Goal: Task Accomplishment & Management: Complete application form

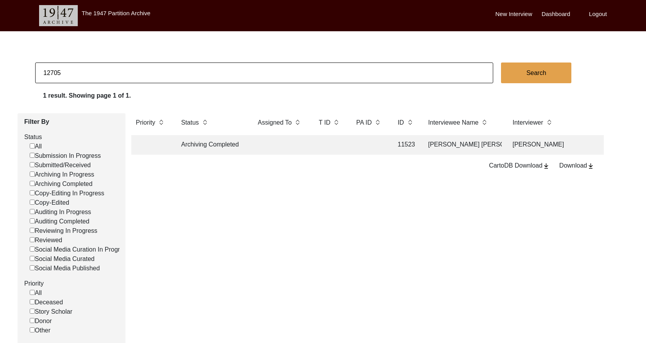
click at [176, 71] on input "12705" at bounding box center [264, 72] width 458 height 21
type input "11444"
checkbox input "false"
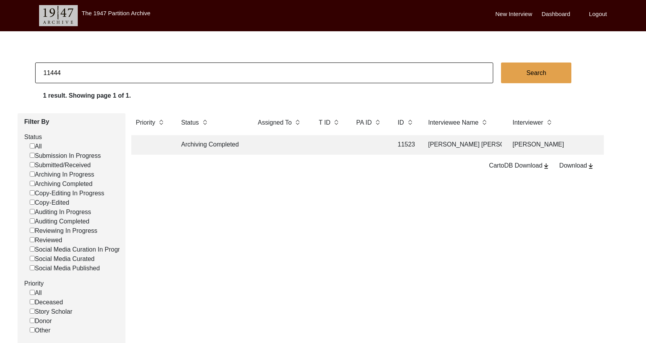
checkbox input "false"
click at [343, 147] on td at bounding box center [329, 145] width 31 height 20
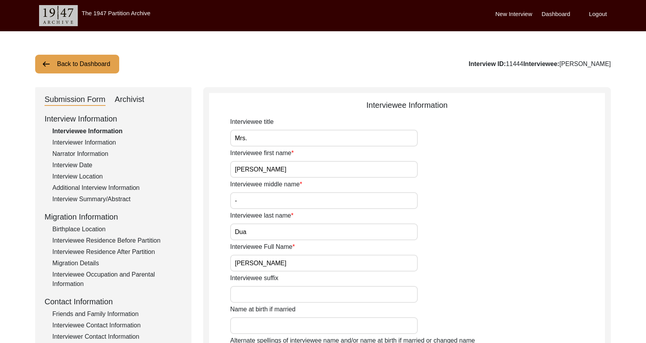
click at [139, 103] on div "Archivist" at bounding box center [130, 99] width 30 height 12
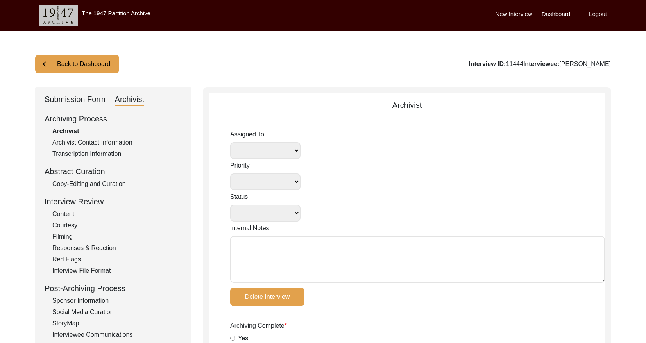
select select
select select "Archiving Completed"
type textarea "[DATE] [GEOGRAPHIC_DATA]: Received final photo file from interviewer, uploaded …"
radio input "true"
type input "[DATE]"
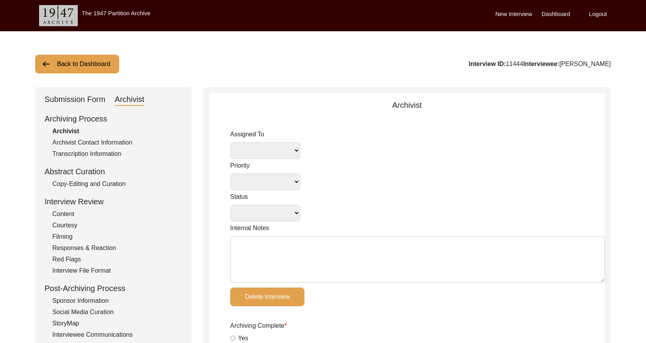
type textarea "75/17/4026 Loremips: Dolorsitame Consectetur: - Adipi e seddoe tempo “Inc.” - U…"
radio input "true"
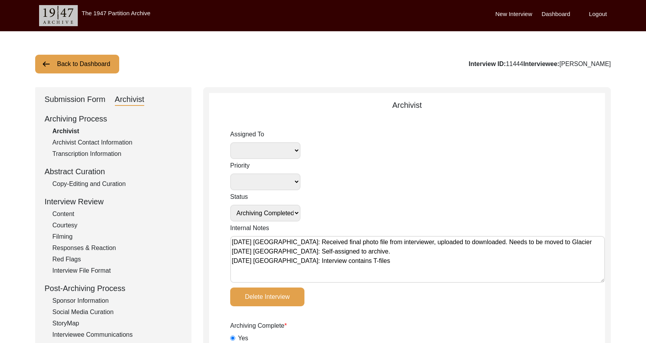
radio input "true"
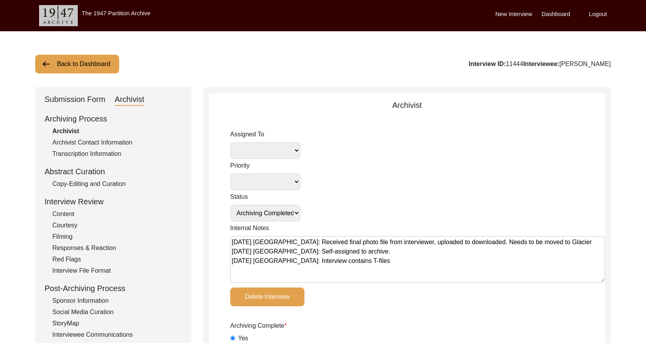
radio input "true"
select select
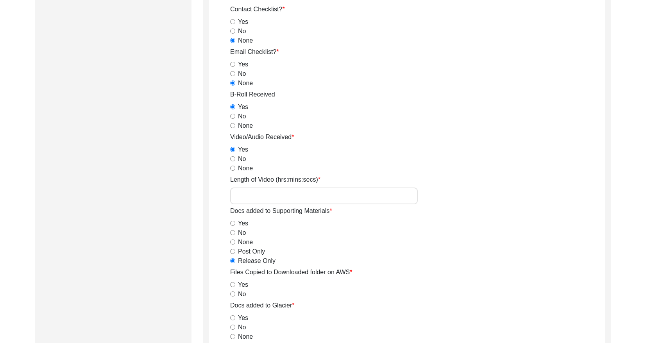
scroll to position [746, 0]
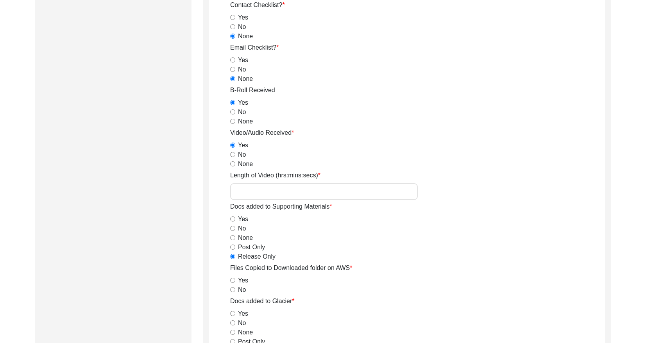
click at [296, 195] on input "Length of Video (hrs:mins:secs)" at bounding box center [323, 191] width 187 height 17
paste input "1:41:46"
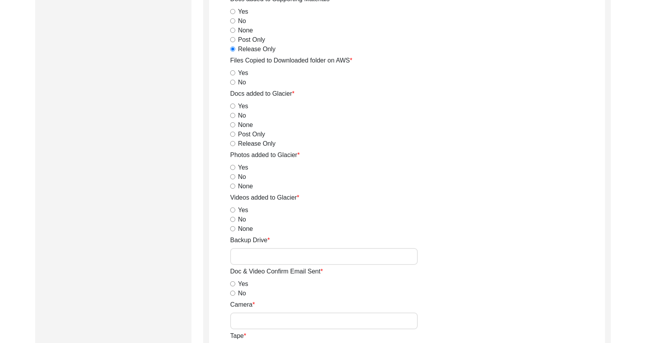
scroll to position [959, 0]
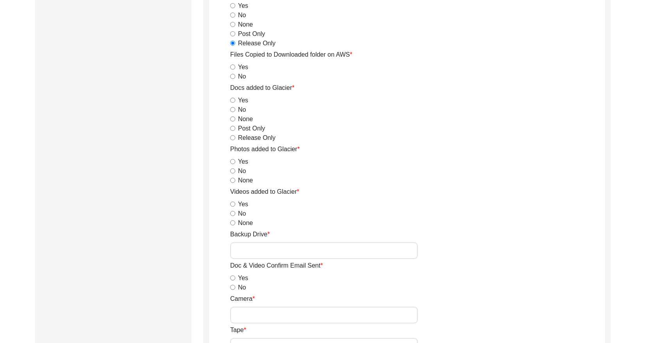
type input "1:41:46"
click at [256, 245] on input "Backup Drive" at bounding box center [323, 250] width 187 height 17
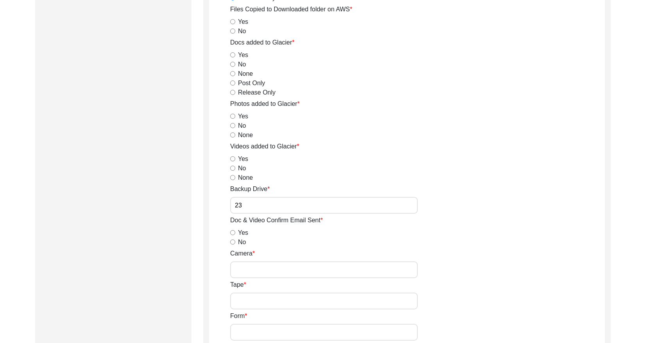
scroll to position [1018, 0]
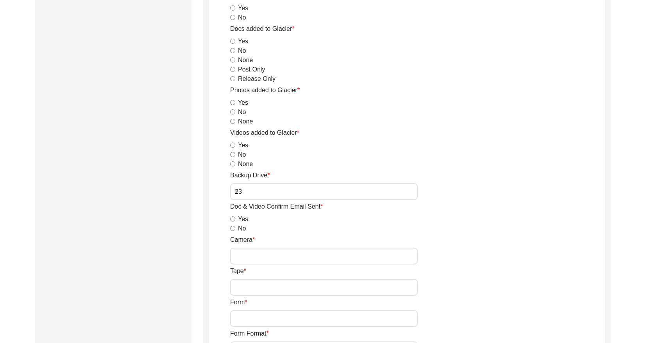
type input "23"
click at [233, 228] on input "No" at bounding box center [232, 228] width 5 height 5
radio input "true"
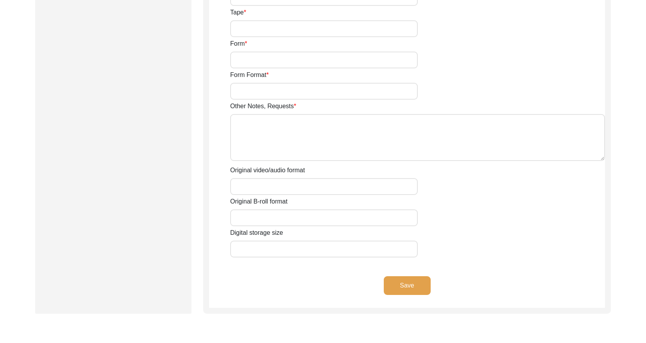
scroll to position [1278, 0]
drag, startPoint x: 286, startPoint y: 125, endPoint x: 291, endPoint y: 123, distance: 5.4
click at [286, 125] on textarea "Other Notes, Requests" at bounding box center [417, 136] width 375 height 47
paste textarea "0:05:48"
type textarea "B-roll length: 0:05:48"
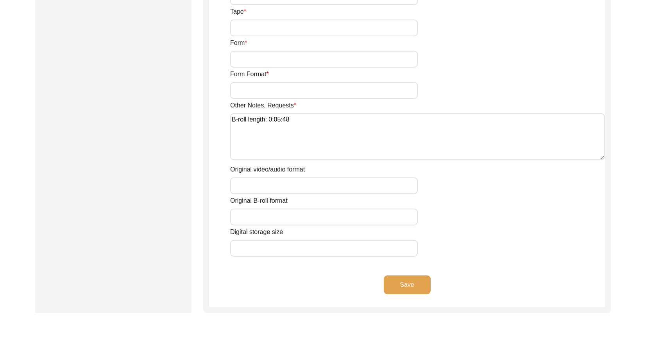
click at [294, 187] on input "Original video/audio format" at bounding box center [323, 185] width 187 height 17
paste input "mp4, MP4"
type input "mp4, MP4"
click at [262, 221] on input "Original B-roll format" at bounding box center [323, 217] width 187 height 17
paste input "mp4"
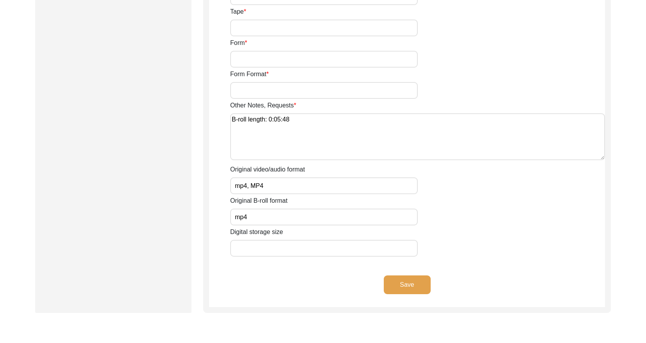
type input "mp4"
click at [478, 223] on div "Original B-roll format mp4" at bounding box center [417, 210] width 375 height 29
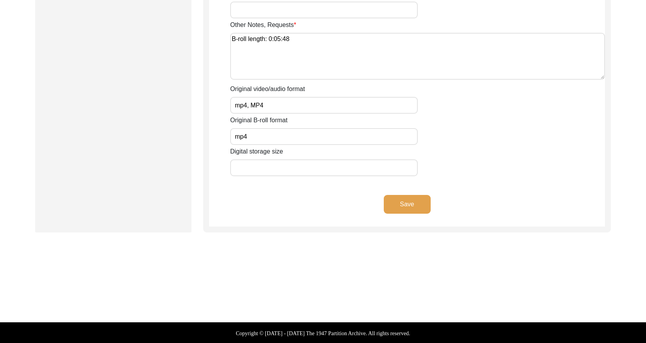
scroll to position [1359, 0]
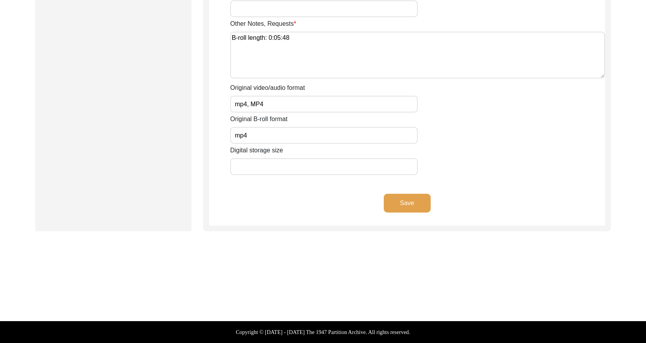
click at [268, 166] on input "Digital storage size" at bounding box center [323, 166] width 187 height 17
paste input "27.2 GB"
type input "27.2 GB"
click at [408, 204] on button "Save" at bounding box center [407, 203] width 47 height 19
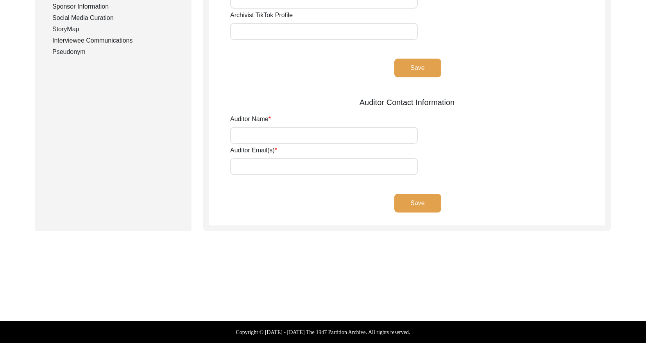
type input "[PERSON_NAME]"
type input "[EMAIL_ADDRESS][DOMAIN_NAME]"
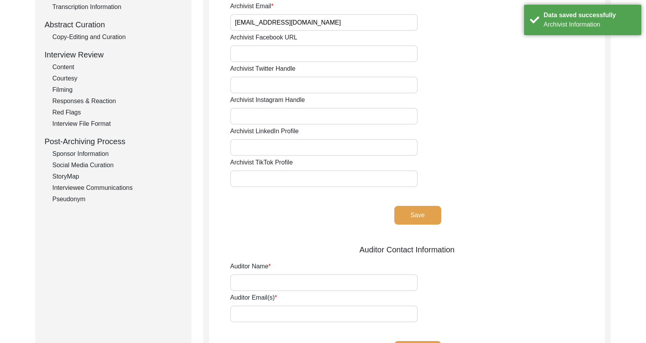
scroll to position [0, 0]
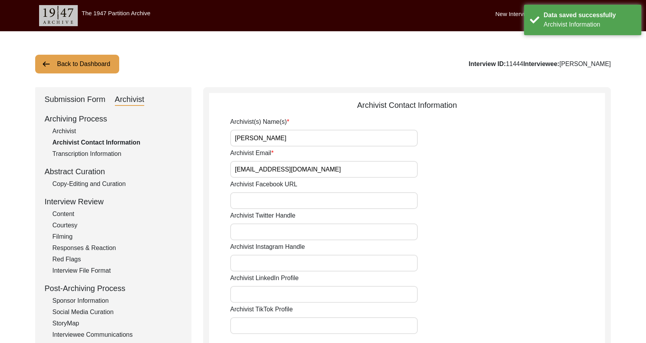
click at [75, 101] on div "Submission Form" at bounding box center [75, 99] width 61 height 12
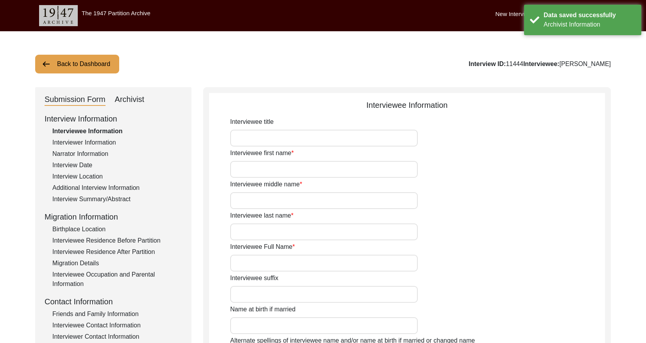
type input "Mrs."
type input "[PERSON_NAME]"
type input "-"
type input "Dua"
type input "[PERSON_NAME]"
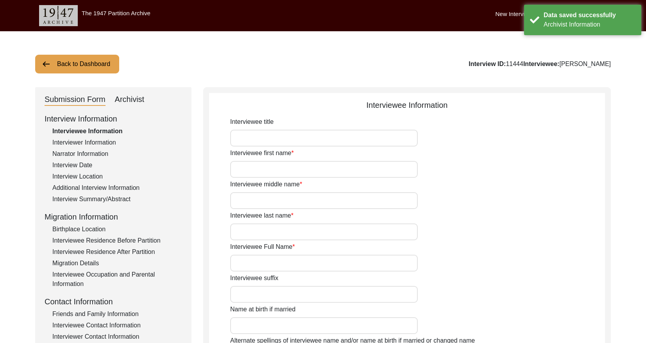
type input "[DATE]"
type input "95"
type input "[DEMOGRAPHIC_DATA]"
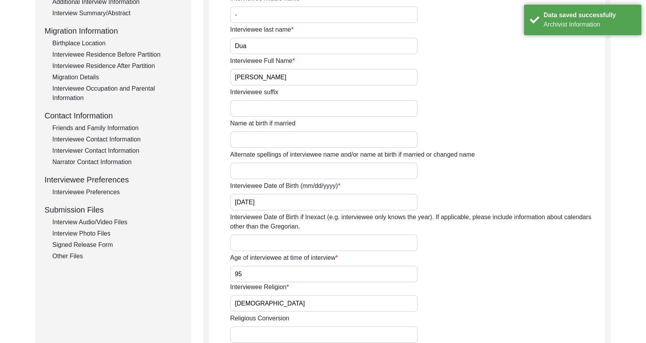
scroll to position [230, 0]
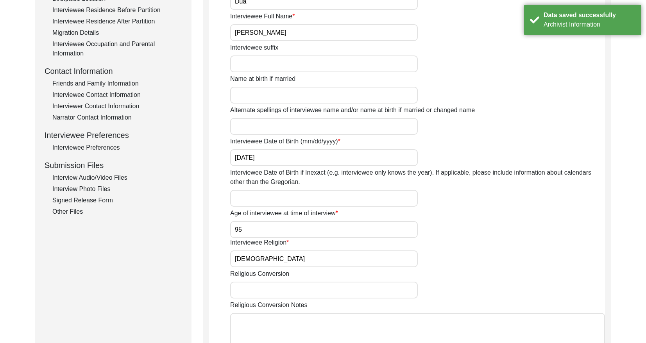
click at [122, 175] on div "Interview Audio/Video Files" at bounding box center [117, 177] width 130 height 9
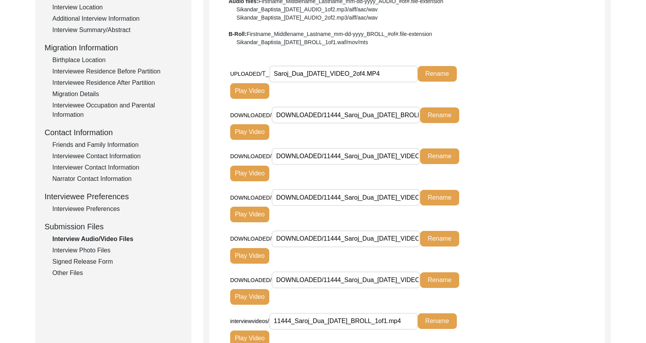
scroll to position [0, 0]
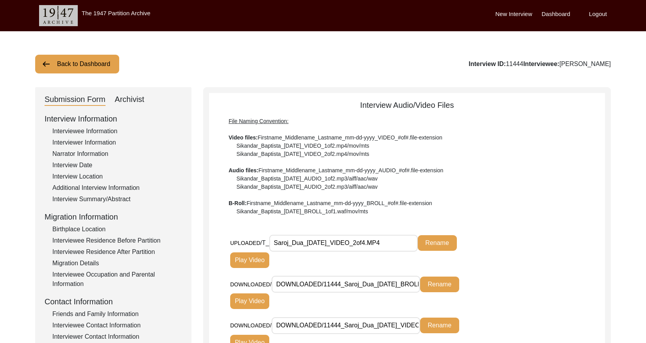
drag, startPoint x: 543, startPoint y: 63, endPoint x: 528, endPoint y: 63, distance: 14.8
click at [528, 63] on div "Interview ID: 11444 Interviewee: [PERSON_NAME]" at bounding box center [539, 63] width 142 height 9
copy div "11444"
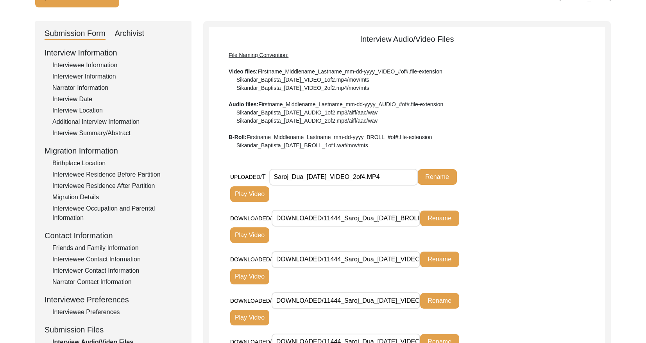
scroll to position [68, 0]
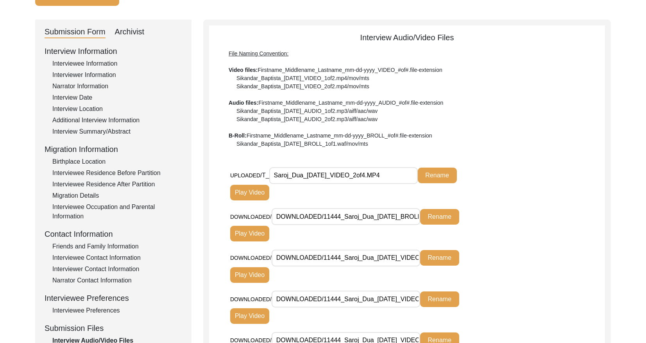
click at [365, 175] on input "Saroj_Dua_[DATE]_VIDEO_2of4.MP4" at bounding box center [343, 175] width 148 height 17
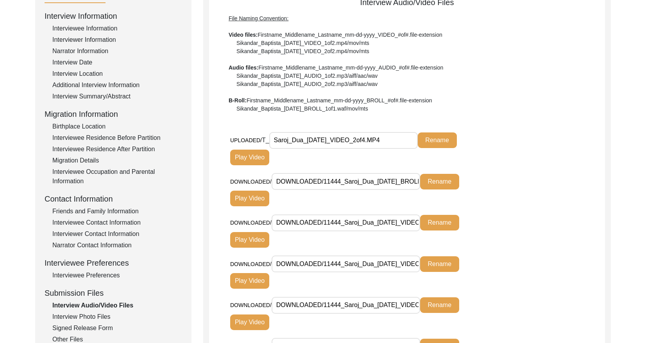
scroll to position [112, 0]
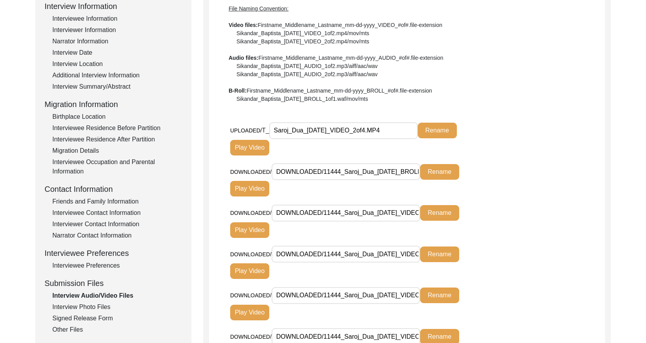
click at [93, 305] on div "Interview Photo Files" at bounding box center [117, 306] width 130 height 9
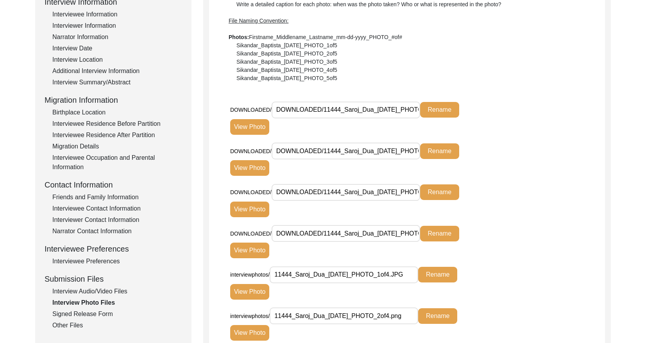
click at [99, 312] on div "Signed Release Form" at bounding box center [117, 313] width 130 height 9
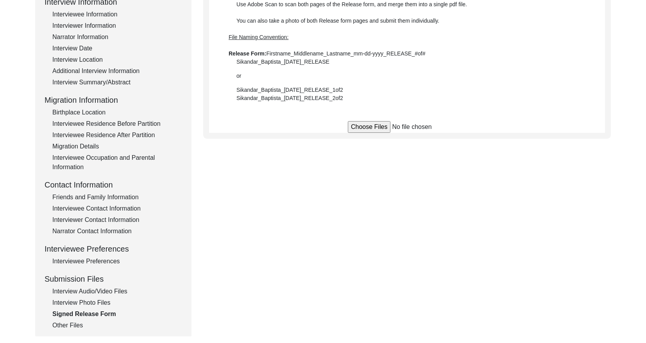
scroll to position [117, 0]
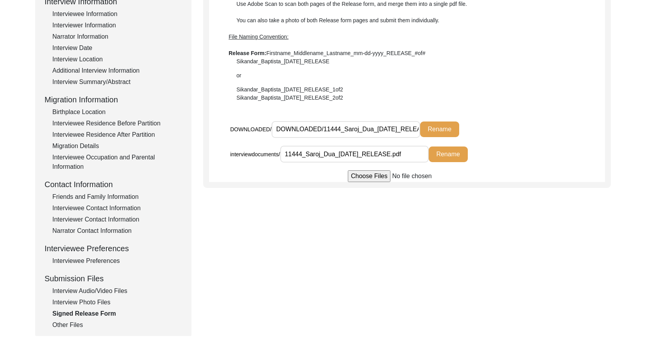
click at [71, 323] on div "Other Files" at bounding box center [117, 324] width 130 height 9
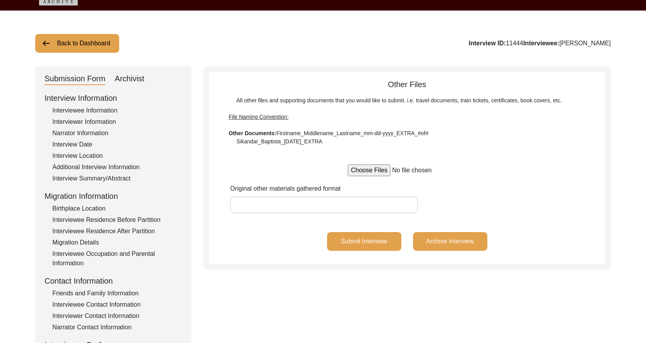
scroll to position [0, 0]
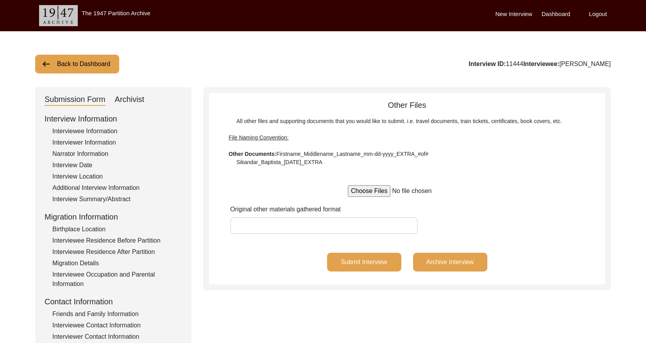
click at [129, 101] on div "Archivist" at bounding box center [130, 99] width 30 height 12
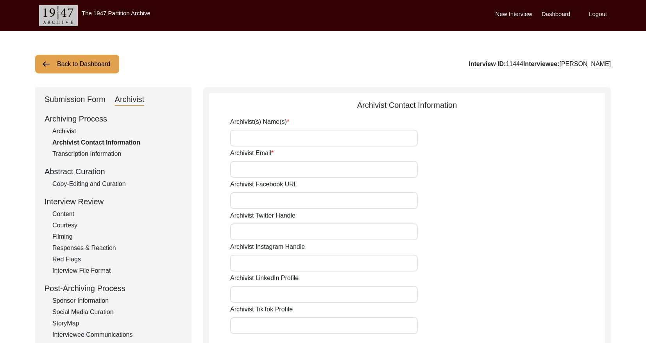
type input "[PERSON_NAME]"
type input "[EMAIL_ADDRESS][DOMAIN_NAME]"
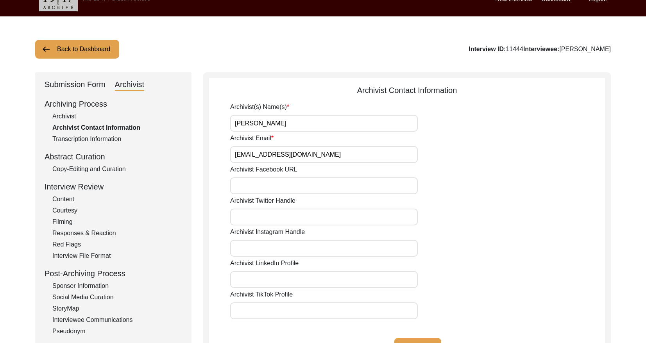
scroll to position [18, 0]
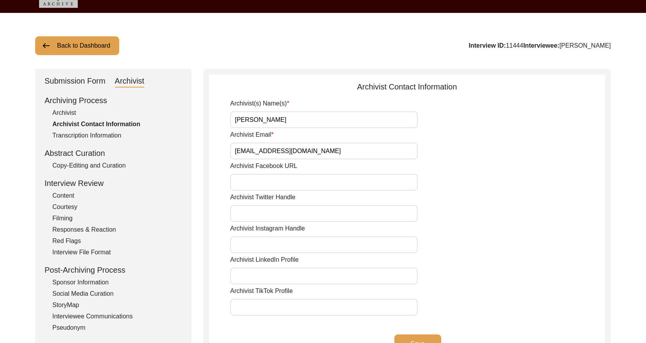
click at [67, 110] on div "Archivist" at bounding box center [117, 112] width 130 height 9
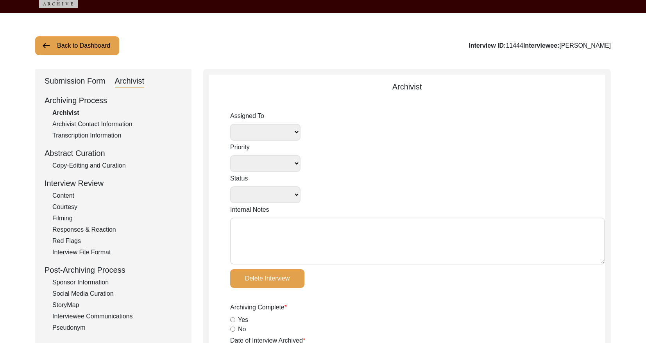
select select
select select "Archiving Completed"
type textarea "[DATE] [GEOGRAPHIC_DATA]: Received final photo file from interviewer, uploaded …"
radio input "true"
type input "[DATE]"
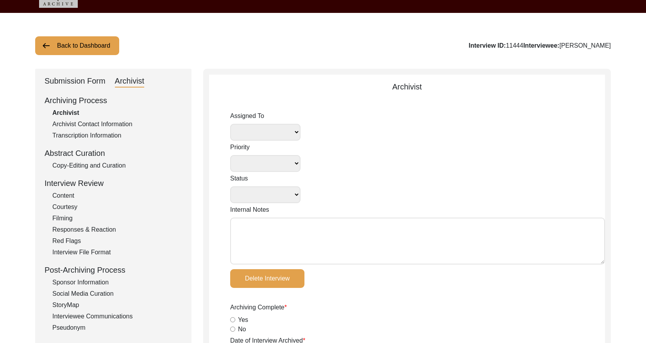
type textarea "75/17/4026 Loremips: Dolorsitame Consectetur: - Adipi e seddoe tempo “Inc.” - U…"
radio input "true"
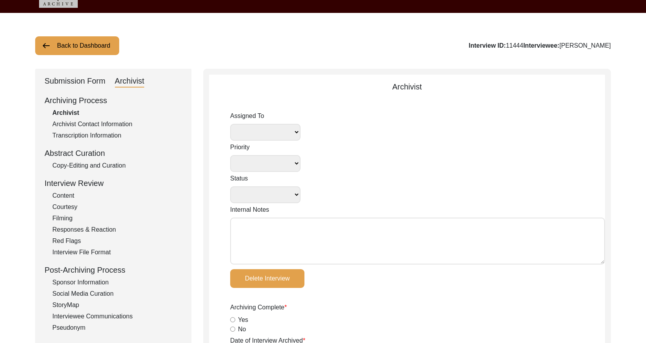
radio input "true"
type input "1:41:46"
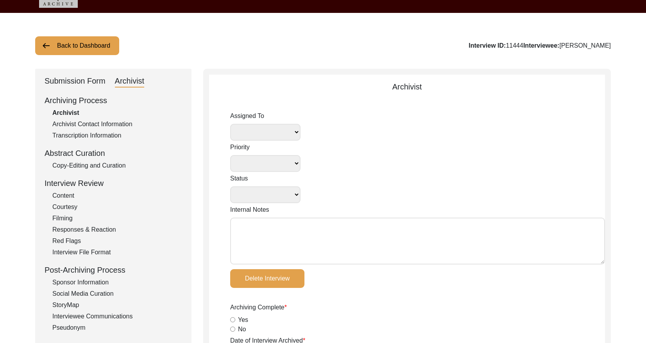
radio input "true"
type input "23"
radio input "true"
type textarea "B-roll length: 0:05:48"
type input "mp4, MP4"
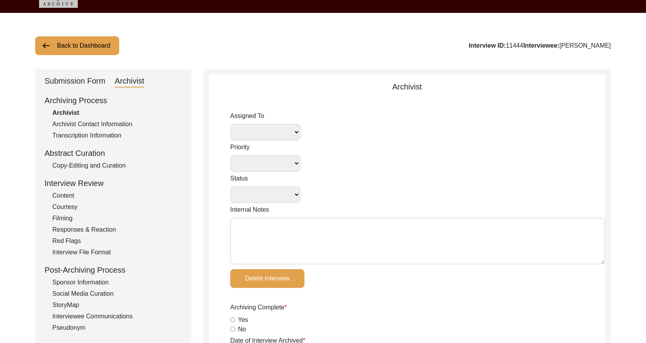
type input "mp4"
type input "27.2 GB"
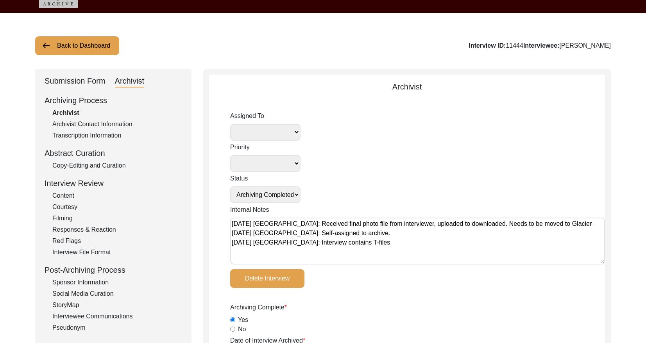
select select
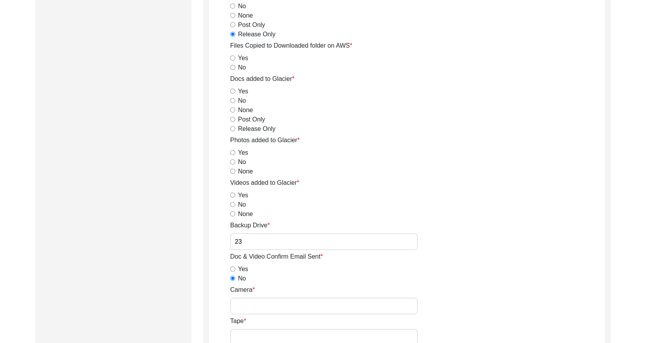
scroll to position [965, 0]
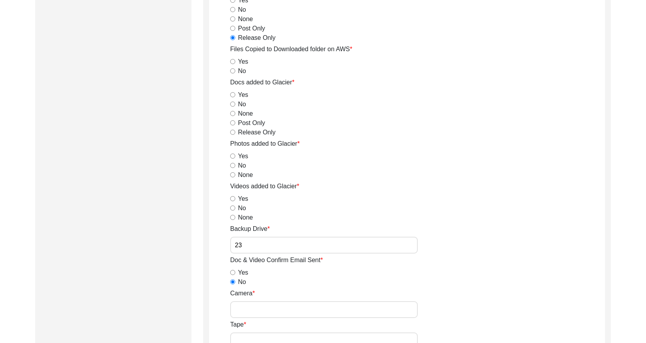
drag, startPoint x: 234, startPoint y: 61, endPoint x: 237, endPoint y: 68, distance: 7.5
click at [234, 62] on input "Yes" at bounding box center [232, 61] width 5 height 5
radio input "true"
click at [234, 95] on input "Yes" at bounding box center [232, 94] width 5 height 5
radio input "true"
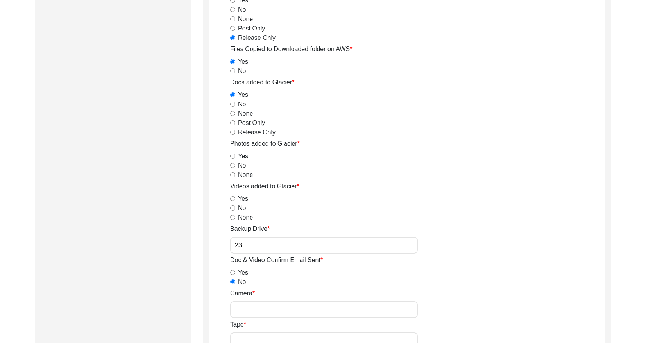
drag, startPoint x: 233, startPoint y: 130, endPoint x: 234, endPoint y: 142, distance: 11.7
click at [233, 131] on input "Release Only" at bounding box center [232, 132] width 5 height 5
radio input "true"
click at [232, 156] on input "Yes" at bounding box center [232, 156] width 5 height 5
radio input "true"
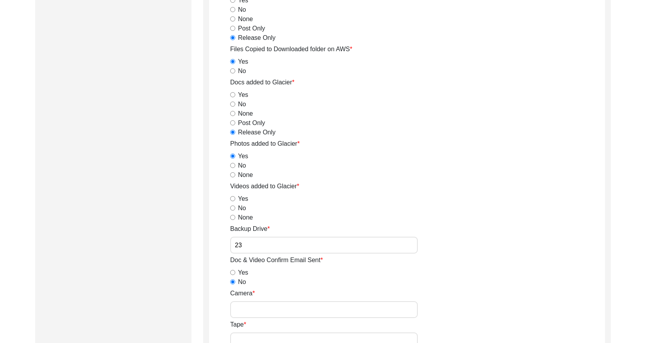
drag, startPoint x: 234, startPoint y: 165, endPoint x: 234, endPoint y: 177, distance: 11.3
click at [234, 165] on input "No" at bounding box center [232, 165] width 5 height 5
radio input "true"
drag, startPoint x: 233, startPoint y: 207, endPoint x: 239, endPoint y: 208, distance: 6.7
click at [233, 207] on input "No" at bounding box center [232, 207] width 5 height 5
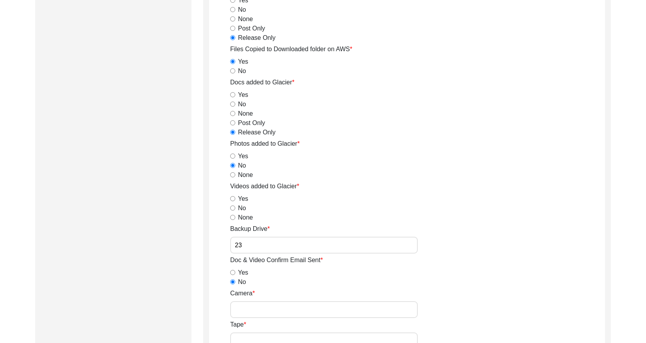
radio input "true"
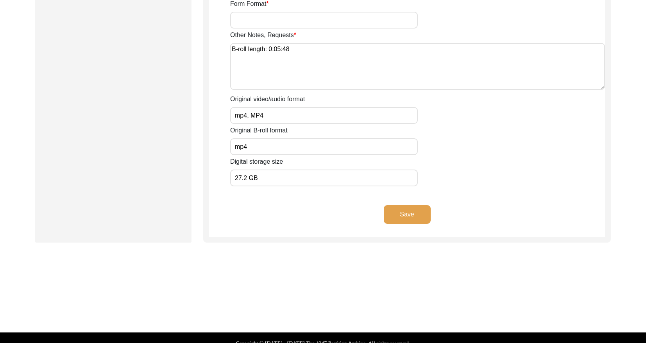
click at [423, 215] on button "Save" at bounding box center [407, 214] width 47 height 19
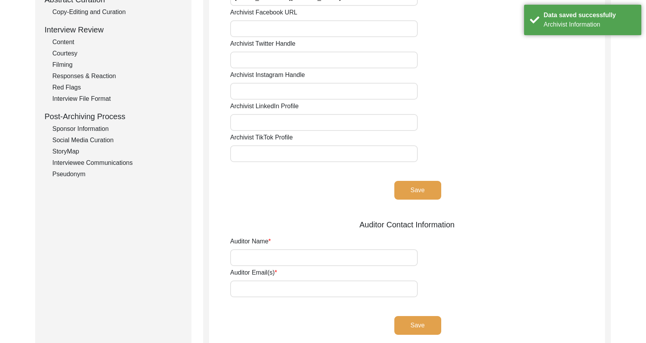
scroll to position [0, 0]
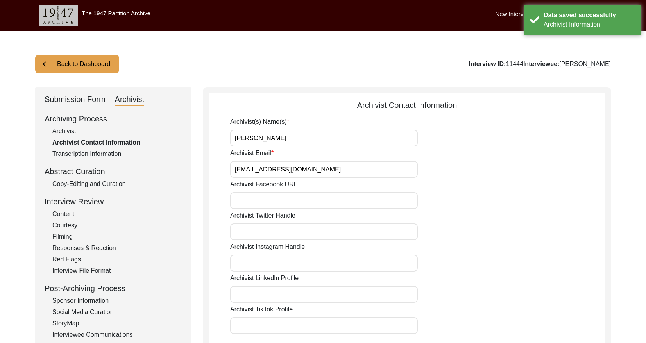
click at [86, 67] on button "Back to Dashboard" at bounding box center [77, 64] width 84 height 19
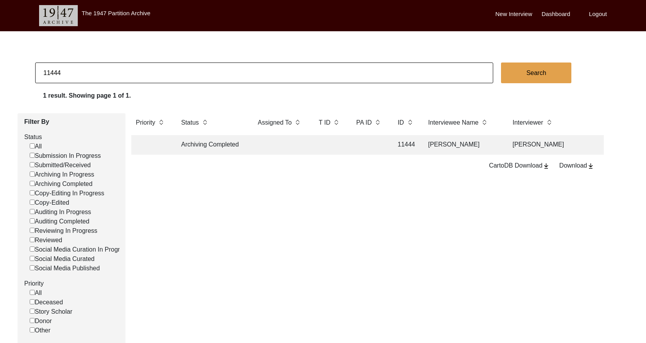
click at [113, 72] on input "11444" at bounding box center [264, 72] width 458 height 21
paste input "9"
type input "11449"
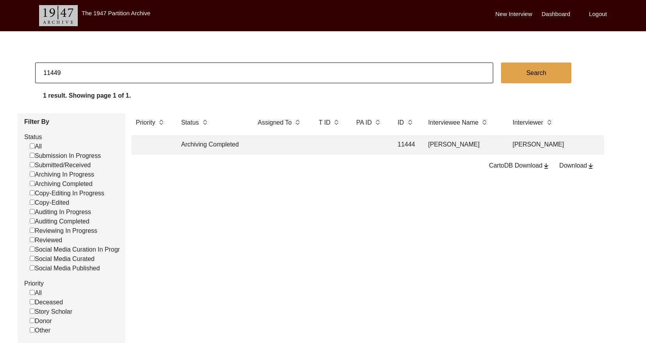
checkbox input "false"
click at [299, 148] on td at bounding box center [280, 145] width 55 height 20
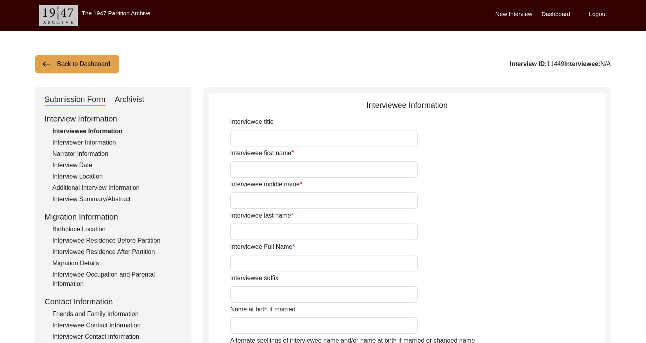
type input "Mr."
type input "Kantiswaroop"
type input "N/A"
type input "[PERSON_NAME]"
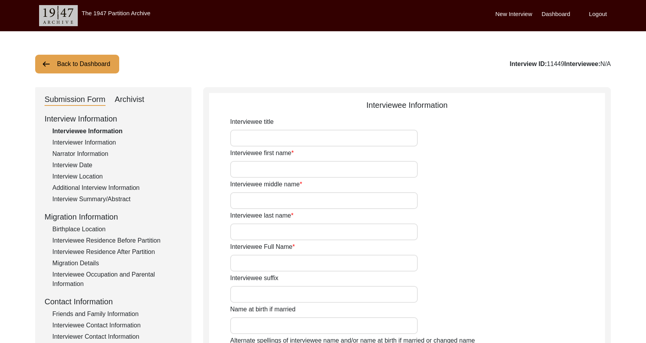
type input "[DATE]"
type input "93"
type input "[DEMOGRAPHIC_DATA]"
click at [129, 97] on div "Archivist" at bounding box center [130, 99] width 30 height 12
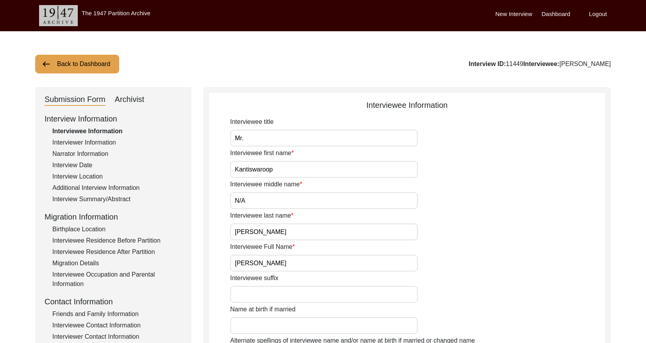
select select "Archiving Completed"
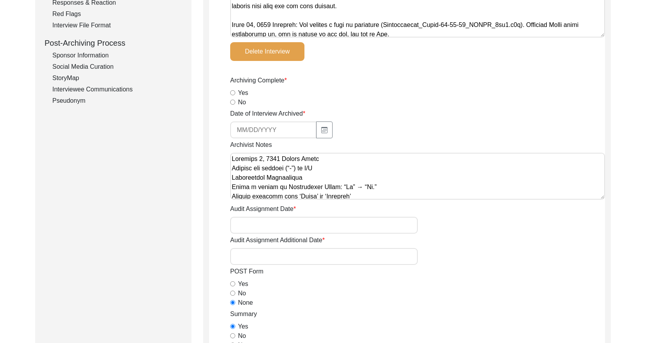
scroll to position [256, 0]
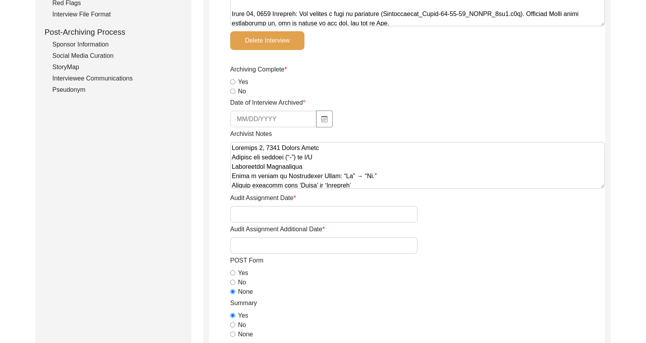
click at [232, 83] on input "Yes" at bounding box center [232, 81] width 5 height 5
radio input "true"
click at [316, 118] on button "button" at bounding box center [324, 119] width 16 height 17
select select "9"
select select "2025"
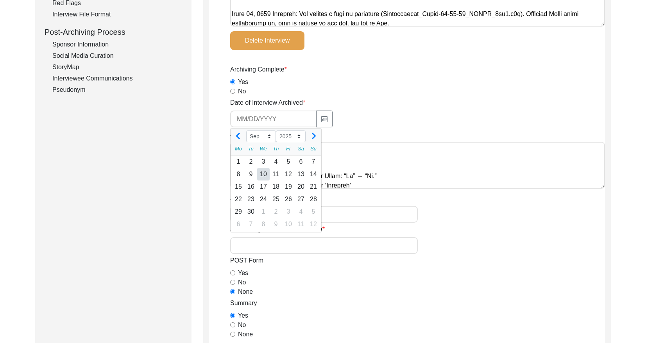
click at [266, 171] on div "10" at bounding box center [263, 174] width 12 height 12
type input "[DATE]"
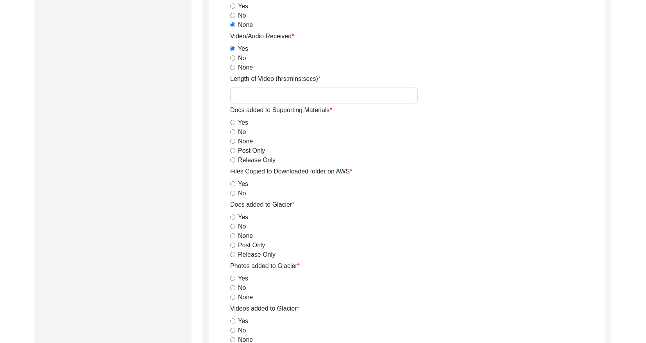
scroll to position [846, 0]
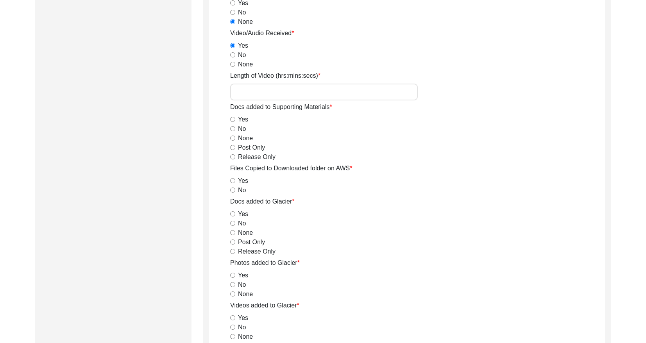
click at [282, 93] on input "Length of Video (hrs:mins:secs)" at bounding box center [323, 92] width 187 height 17
paste input "1:21:44"
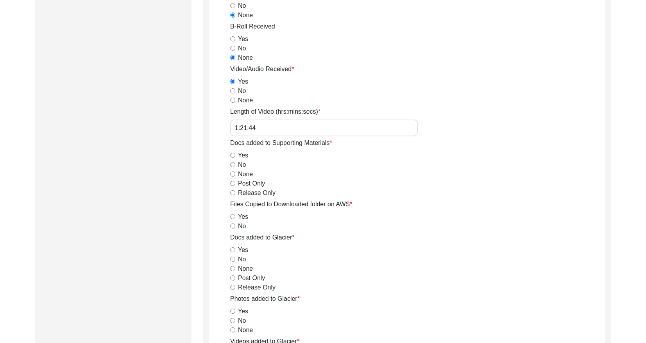
scroll to position [859, 0]
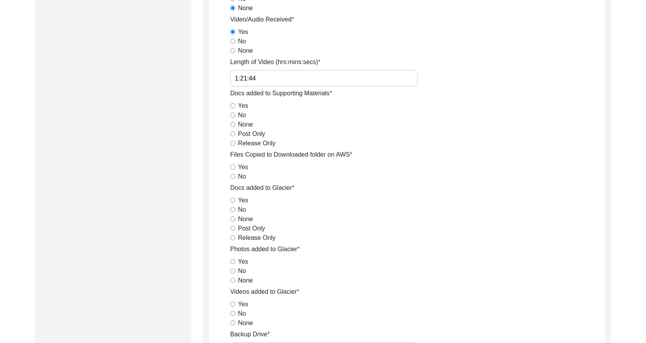
type input "1:21:44"
drag, startPoint x: 233, startPoint y: 143, endPoint x: 238, endPoint y: 165, distance: 22.5
click at [233, 143] on input "Release Only" at bounding box center [232, 143] width 5 height 5
radio input "true"
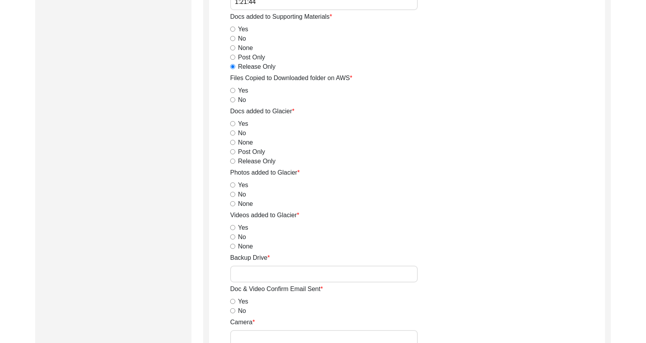
scroll to position [935, 0]
click at [261, 271] on input "Backup Drive" at bounding box center [323, 274] width 187 height 17
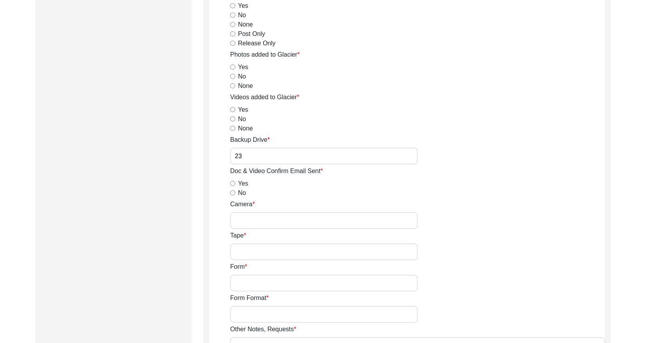
scroll to position [1063, 0]
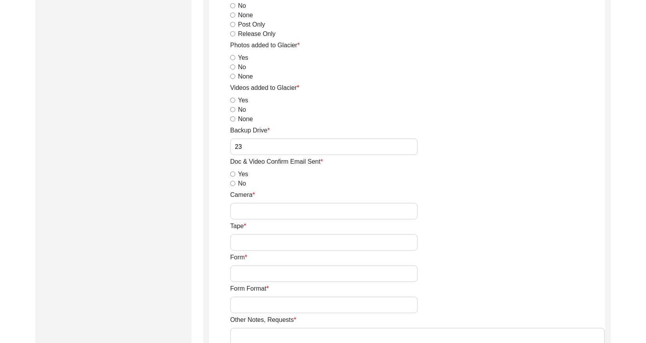
type input "23"
click at [231, 186] on input "No" at bounding box center [232, 183] width 5 height 5
radio input "true"
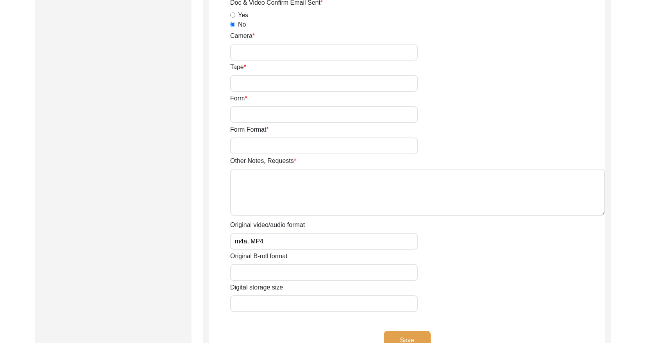
scroll to position [1223, 0]
click at [268, 274] on input "Original B-roll format" at bounding box center [323, 271] width 187 height 17
type input "-"
click at [265, 302] on input "Digital storage size" at bounding box center [323, 303] width 187 height 17
paste input "21.6 GB"
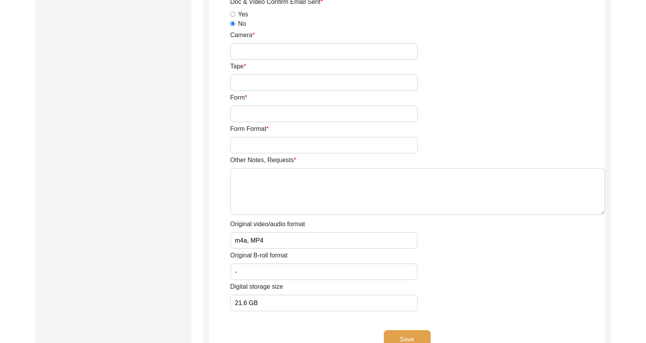
type input "21.6 GB"
click at [411, 336] on button "Save" at bounding box center [407, 339] width 47 height 19
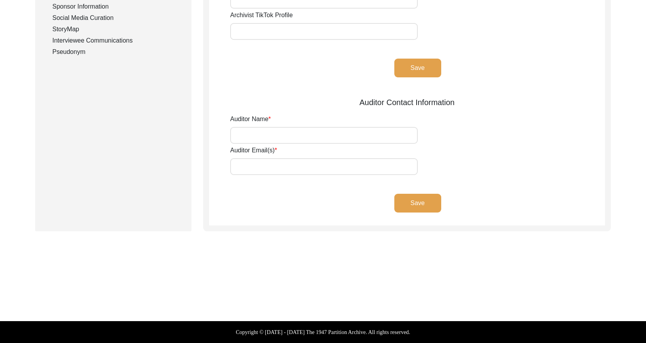
type input "[PERSON_NAME]"
type input "[EMAIL_ADDRESS][DOMAIN_NAME]"
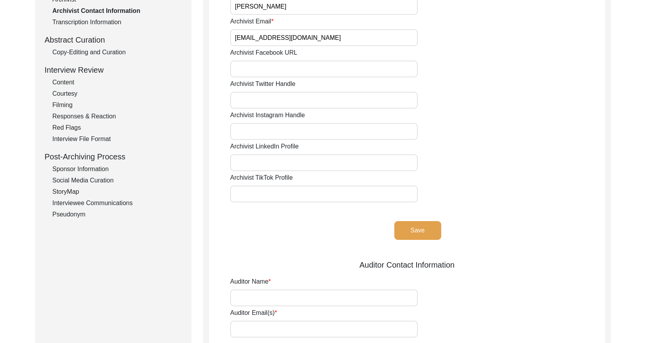
scroll to position [0, 0]
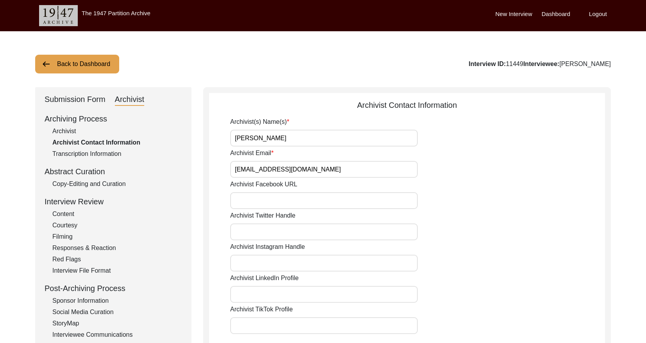
click at [71, 101] on div "Submission Form" at bounding box center [75, 99] width 61 height 12
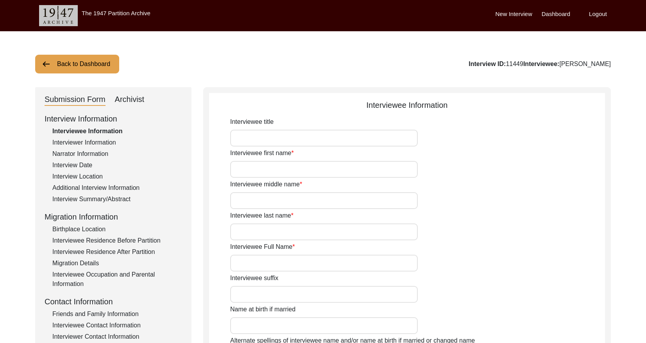
type input "Mr."
type input "Kantiswaroop"
type input "N/A"
type input "[PERSON_NAME]"
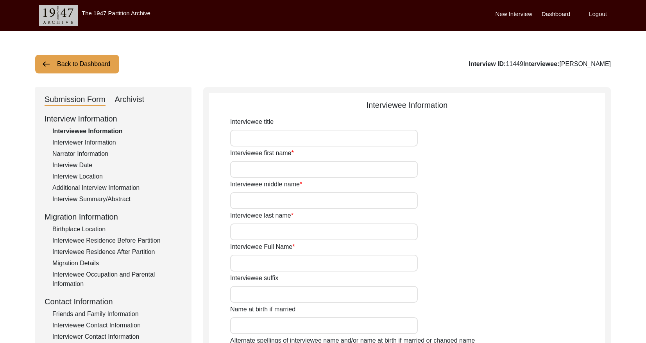
type input "[DATE]"
type input "93"
type input "[DEMOGRAPHIC_DATA]"
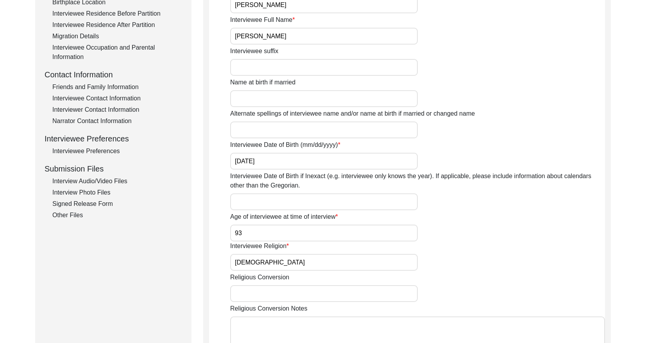
scroll to position [241, 0]
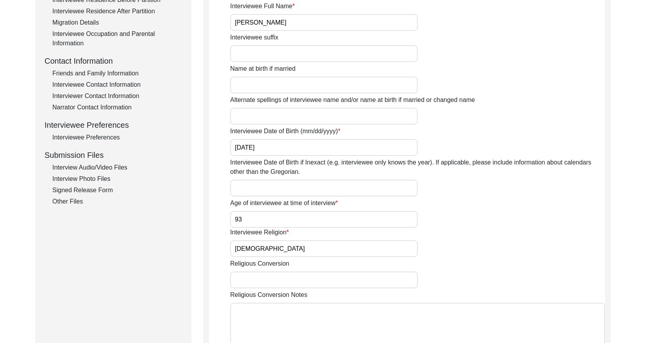
click at [93, 166] on div "Interview Audio/Video Files" at bounding box center [117, 167] width 130 height 9
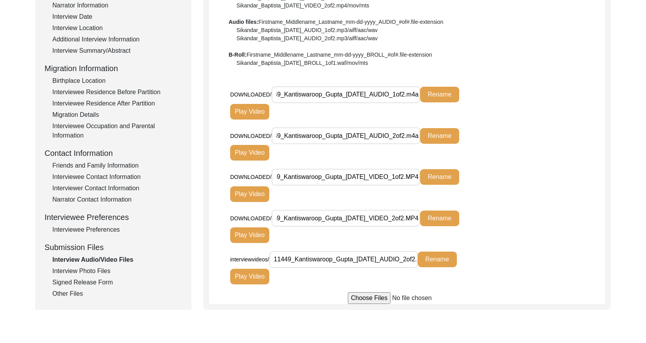
scroll to position [0, 25]
click at [105, 271] on div "Interview Photo Files" at bounding box center [117, 270] width 130 height 9
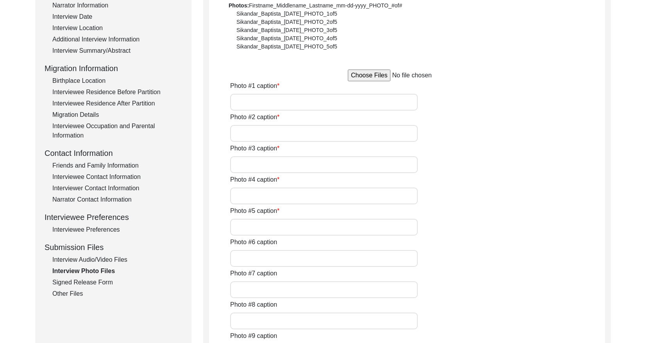
type input "A framed photo of [PERSON_NAME]’s parents that hangs on a wall."
type input "[PERSON_NAME] shown in different photos with his children and group picture of …"
type input "[PERSON_NAME] sitting for interview on his couch with a pink blanket."
type input "N/A"
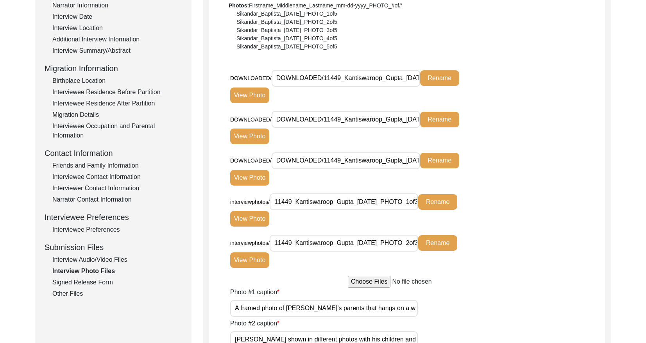
click at [74, 281] on div "Signed Release Form" at bounding box center [117, 282] width 130 height 9
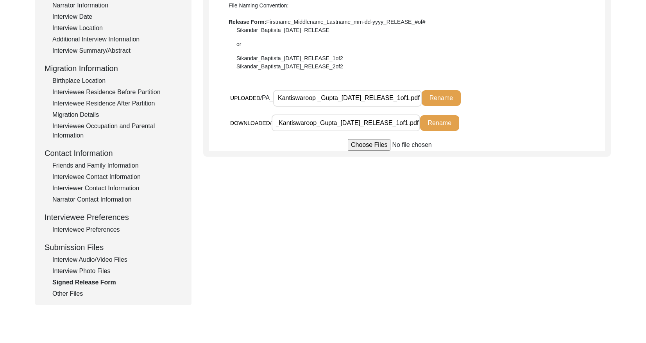
scroll to position [0, 0]
drag, startPoint x: 339, startPoint y: 98, endPoint x: 253, endPoint y: 96, distance: 86.0
click at [253, 96] on div "UPLOADED/ PA_ Kantiswaroop _Gupta_[DATE]_RELEASE_1of1.pdf Rename" at bounding box center [361, 97] width 262 height 17
click at [55, 295] on div "Other Files" at bounding box center [117, 293] width 130 height 9
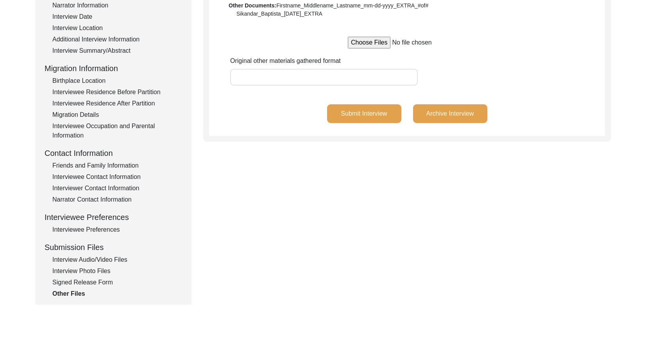
click at [81, 282] on div "Signed Release Form" at bounding box center [117, 282] width 130 height 9
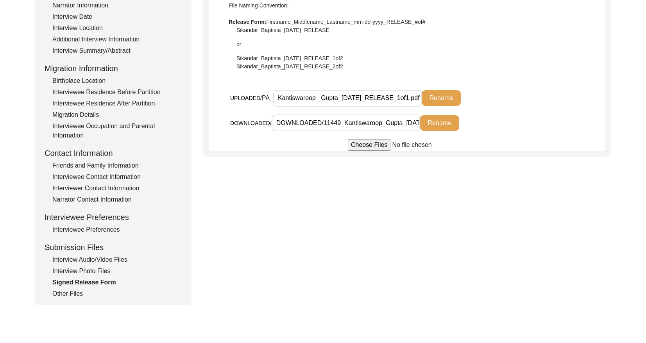
click at [353, 96] on _Gupta_12-31-2024_RELEASE_1of1\ "Kantiswaroop _Gupta_[DATE]_RELEASE_1of1.pdf" at bounding box center [347, 98] width 148 height 17
click at [92, 271] on div "Interview Photo Files" at bounding box center [117, 270] width 130 height 9
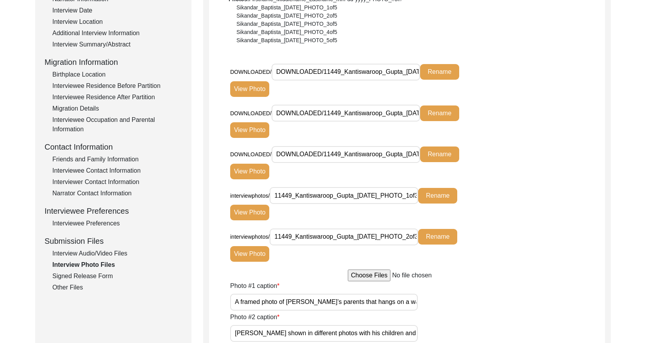
scroll to position [156, 0]
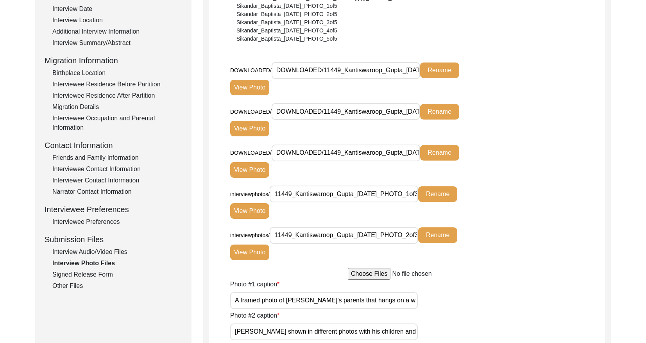
click at [98, 251] on div "Interview Audio/Video Files" at bounding box center [117, 251] width 130 height 9
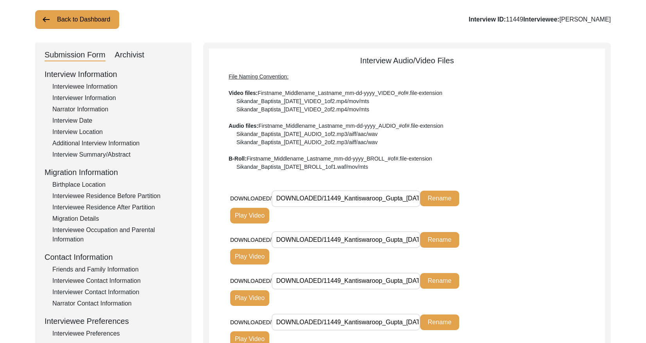
scroll to position [14, 0]
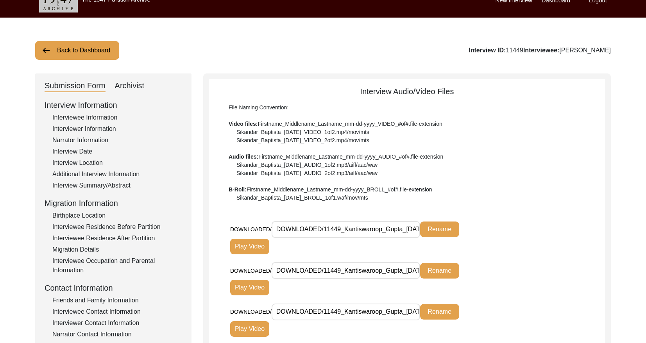
drag, startPoint x: 130, startPoint y: 82, endPoint x: 138, endPoint y: 90, distance: 11.0
click at [130, 82] on div "Archivist" at bounding box center [130, 86] width 30 height 12
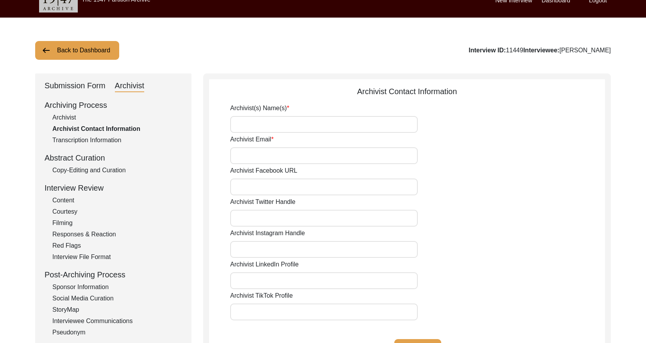
type input "[PERSON_NAME]"
type input "[EMAIL_ADDRESS][DOMAIN_NAME]"
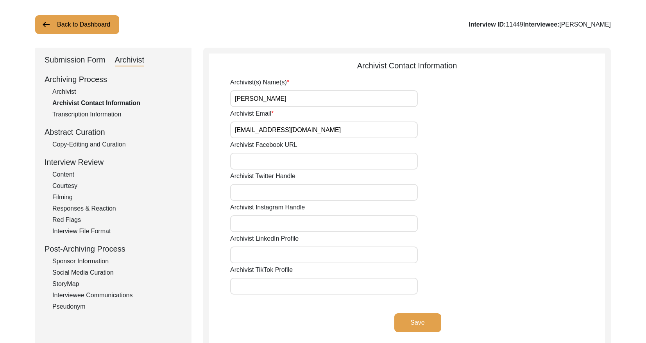
scroll to position [39, 0]
drag, startPoint x: 72, startPoint y: 95, endPoint x: 173, endPoint y: 137, distance: 110.3
click at [73, 95] on div "Archivist" at bounding box center [117, 91] width 130 height 9
select select "Archiving Completed"
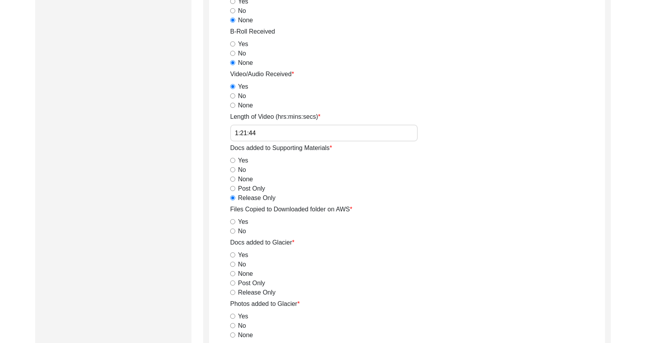
scroll to position [810, 0]
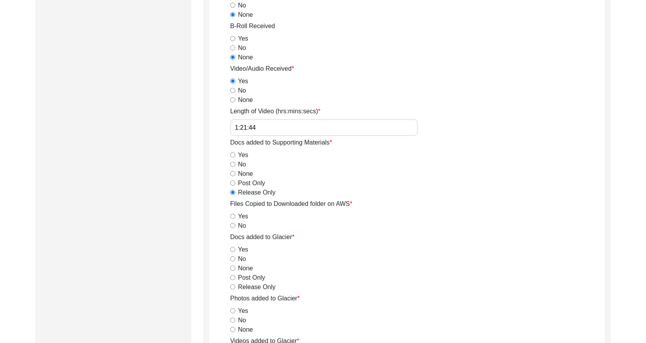
drag, startPoint x: 231, startPoint y: 217, endPoint x: 237, endPoint y: 242, distance: 25.6
click at [231, 217] on input "Yes" at bounding box center [232, 216] width 5 height 5
radio input "true"
drag, startPoint x: 233, startPoint y: 268, endPoint x: 245, endPoint y: 275, distance: 14.0
click at [233, 268] on input "None" at bounding box center [232, 268] width 5 height 5
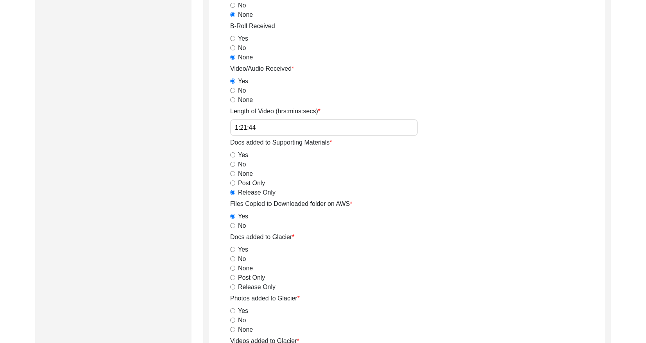
radio input "true"
drag, startPoint x: 234, startPoint y: 259, endPoint x: 261, endPoint y: 273, distance: 30.4
click at [234, 259] on input "No" at bounding box center [232, 258] width 5 height 5
radio input "true"
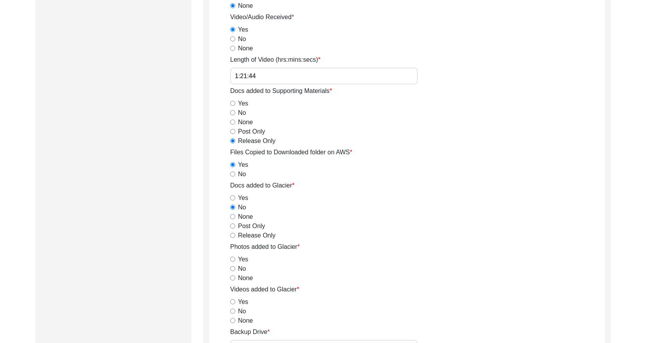
scroll to position [865, 0]
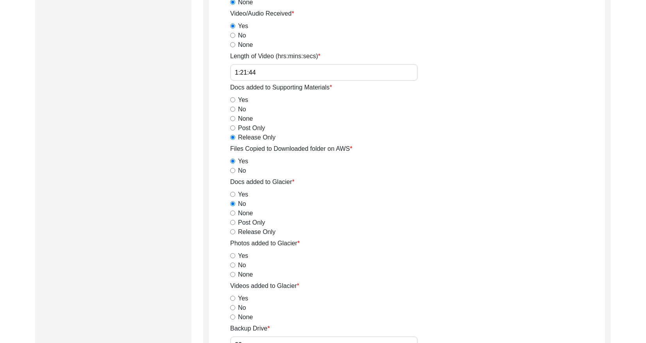
drag, startPoint x: 230, startPoint y: 266, endPoint x: 234, endPoint y: 284, distance: 18.2
click at [230, 266] on input "No" at bounding box center [232, 264] width 5 height 5
radio input "true"
drag, startPoint x: 232, startPoint y: 308, endPoint x: 246, endPoint y: 305, distance: 14.8
click at [232, 308] on input "No" at bounding box center [232, 307] width 5 height 5
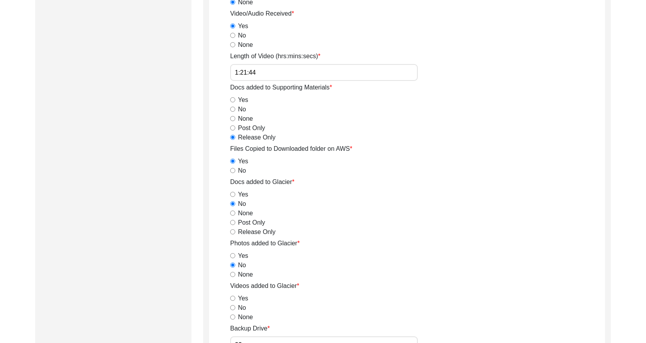
radio input "true"
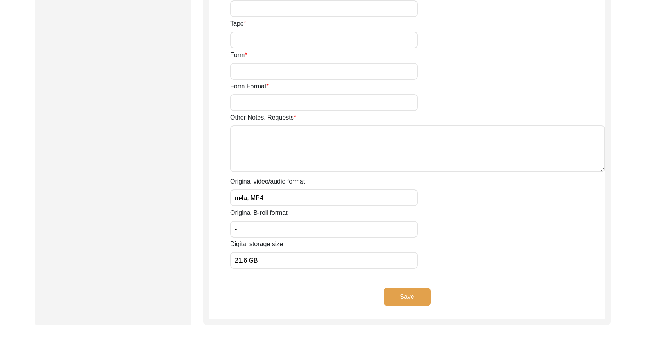
scroll to position [1267, 0]
click at [393, 297] on button "Save" at bounding box center [407, 295] width 47 height 19
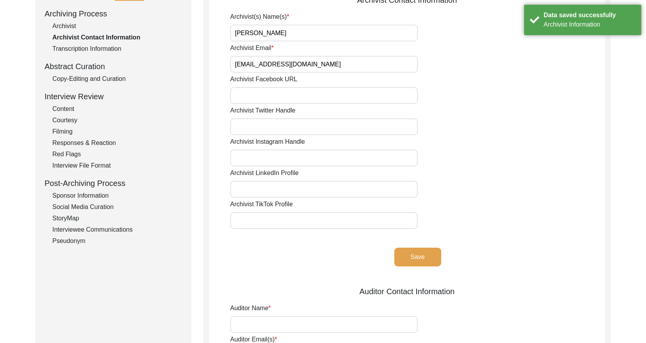
scroll to position [0, 0]
